Goal: Task Accomplishment & Management: Use online tool/utility

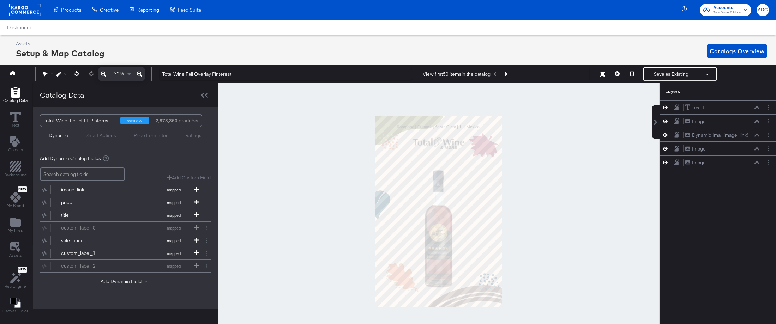
scroll to position [0, 2]
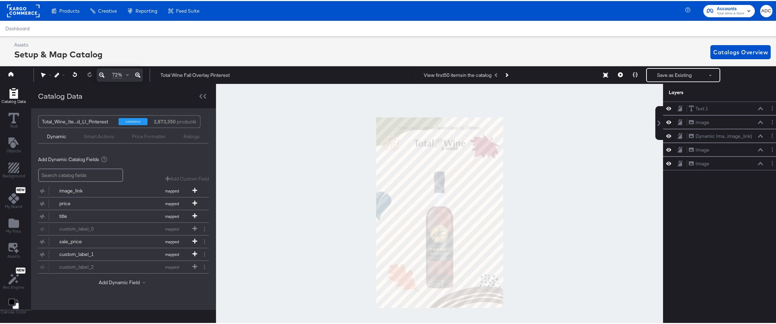
click at [734, 47] on span "Catalogs Overview" at bounding box center [741, 51] width 55 height 10
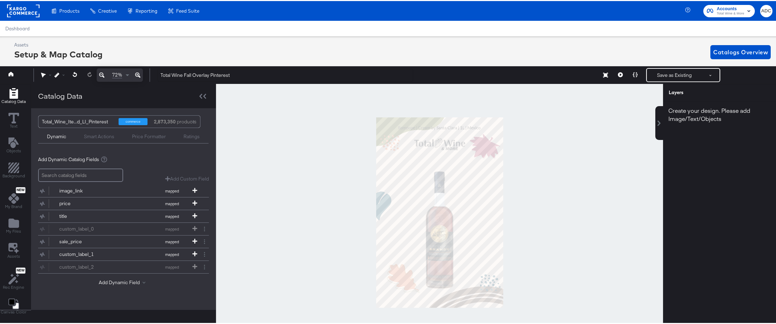
scroll to position [0, 2]
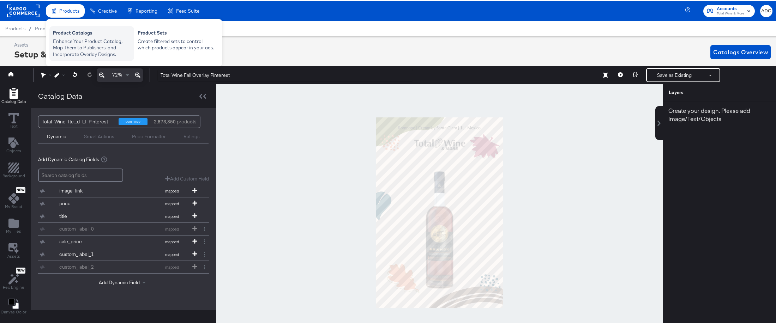
click at [77, 36] on div "Product Catalogs" at bounding box center [92, 33] width 78 height 8
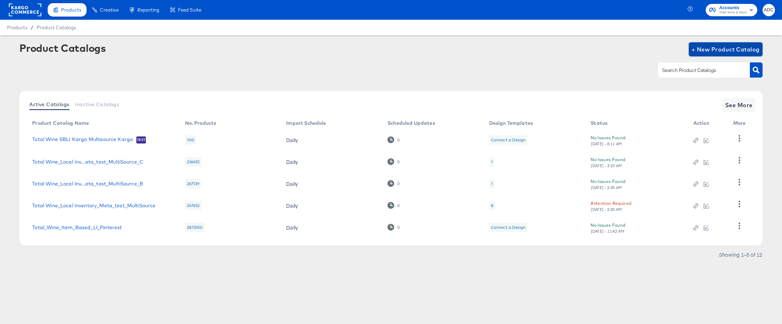
click at [710, 50] on span "+ New Product Catalog" at bounding box center [725, 49] width 68 height 10
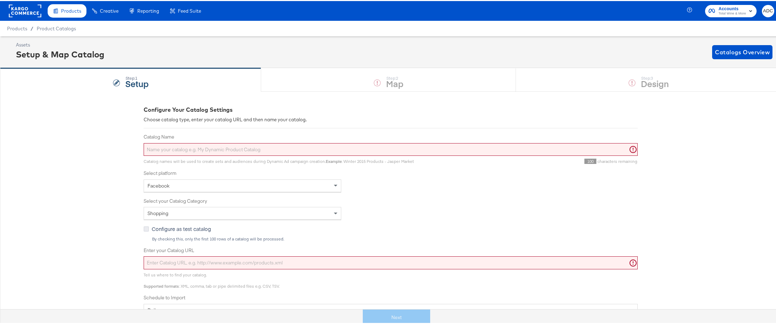
click at [144, 229] on icon at bounding box center [146, 228] width 5 height 5
click at [0, 0] on input "Configure as test catalog" at bounding box center [0, 0] width 0 height 0
drag, startPoint x: 210, startPoint y: 230, endPoint x: 147, endPoint y: 231, distance: 62.5
click at [147, 231] on label "Configure as test catalog" at bounding box center [179, 228] width 70 height 7
